Goal: Information Seeking & Learning: Compare options

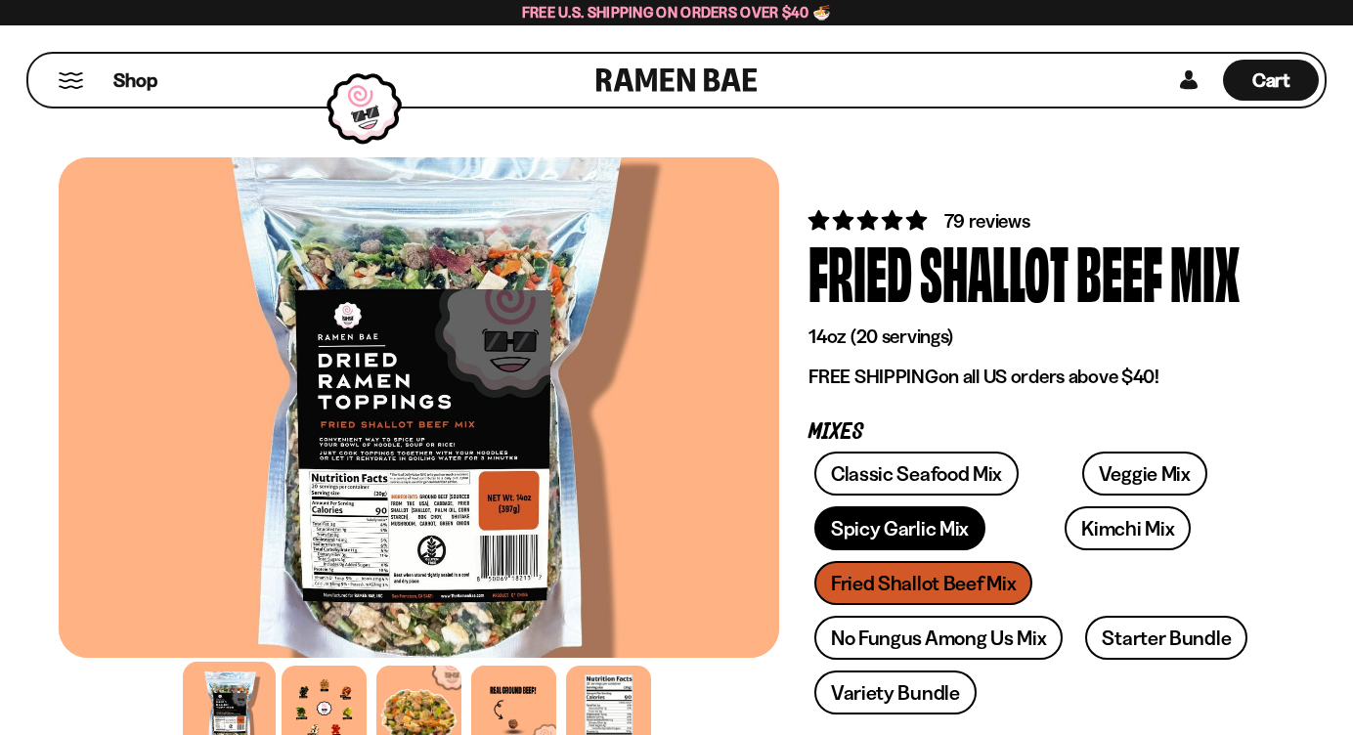
click at [975, 518] on link "Spicy Garlic Mix" at bounding box center [900, 529] width 171 height 44
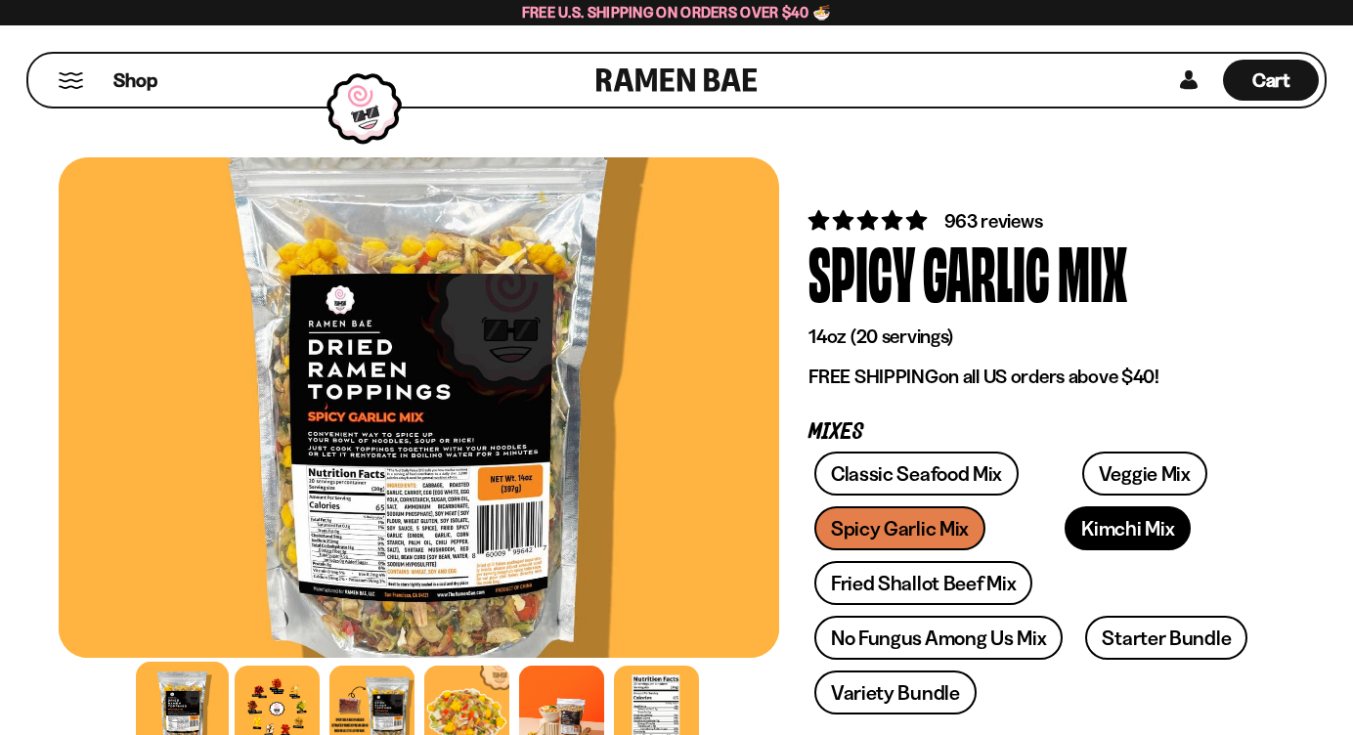
click at [1065, 509] on link "Kimchi Mix" at bounding box center [1128, 529] width 126 height 44
